Goal: Check status: Check status

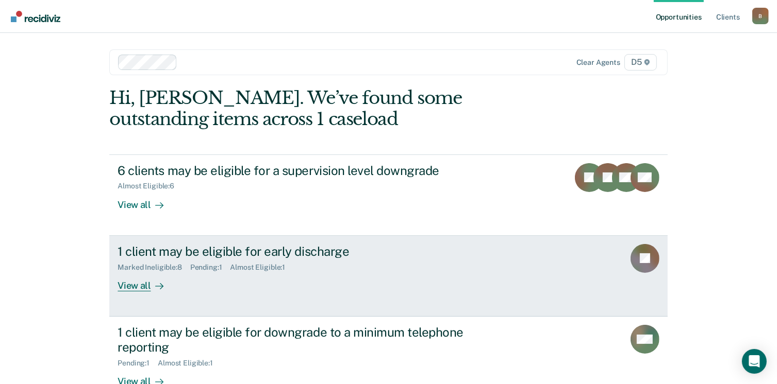
click at [140, 284] on div "View all" at bounding box center [147, 282] width 58 height 20
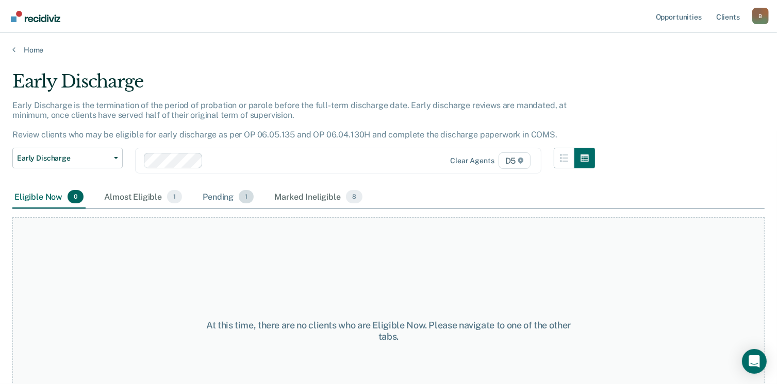
click at [231, 196] on div "Pending 1" at bounding box center [227, 197] width 55 height 23
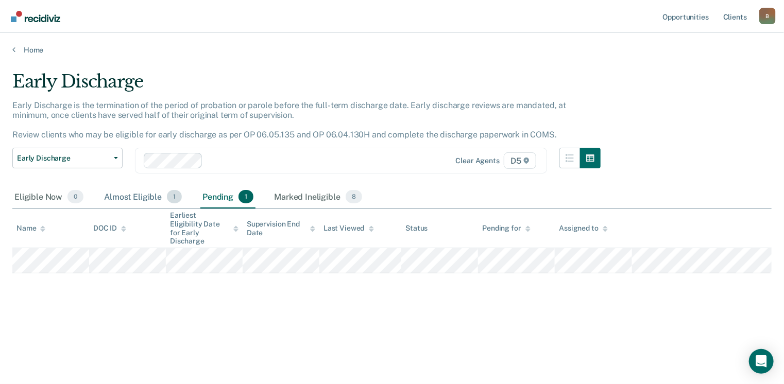
click at [134, 199] on div "Almost Eligible 1" at bounding box center [143, 197] width 82 height 23
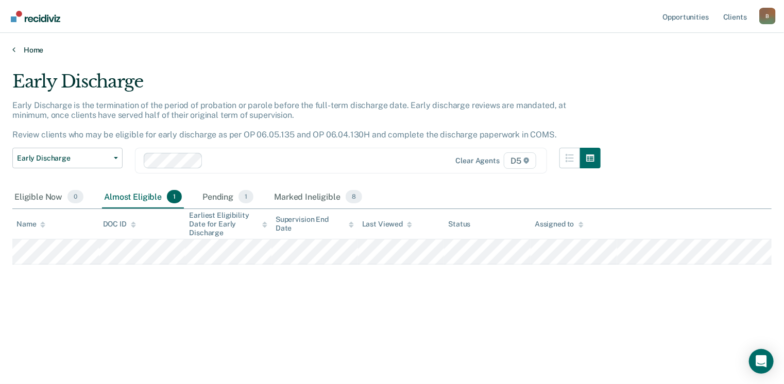
click at [15, 48] on link "Home" at bounding box center [392, 49] width 760 height 9
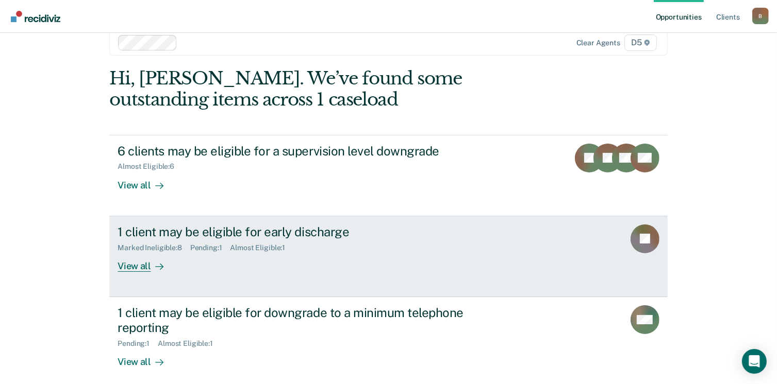
scroll to position [52, 0]
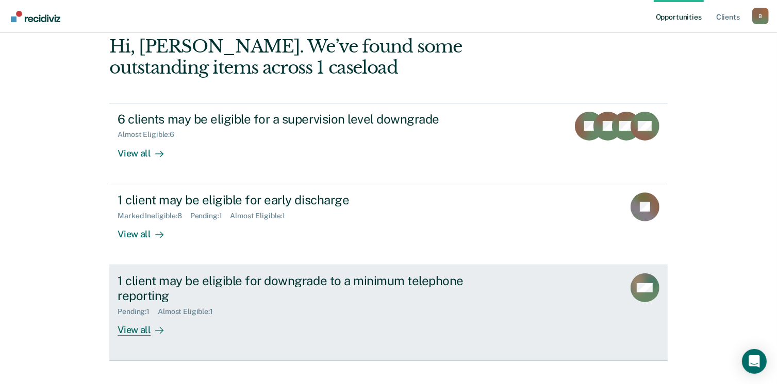
click at [143, 328] on div "View all" at bounding box center [147, 326] width 58 height 20
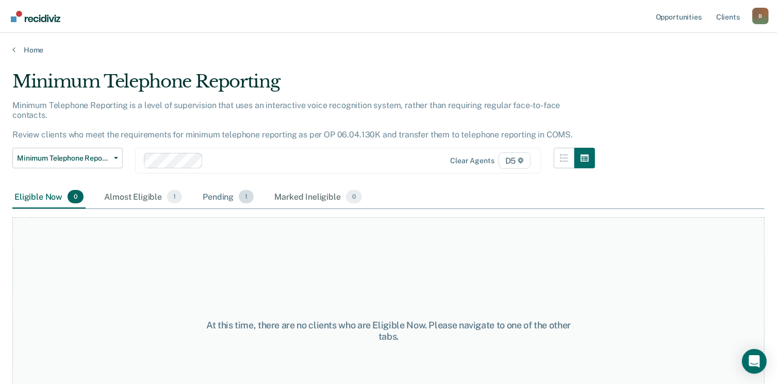
click at [219, 186] on div "Pending 1" at bounding box center [227, 197] width 55 height 23
